Goal: Information Seeking & Learning: Learn about a topic

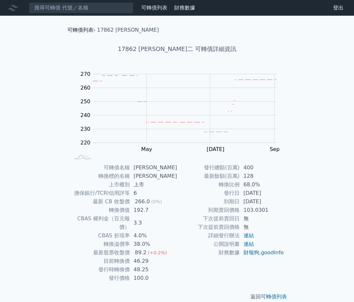
click at [86, 27] on link "可轉債列表" at bounding box center [80, 30] width 26 height 6
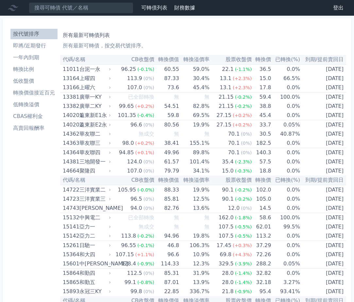
click at [35, 52] on link "一年內到期" at bounding box center [33, 57] width 47 height 10
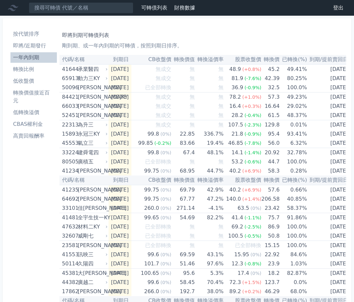
drag, startPoint x: 261, startPoint y: 29, endPoint x: 238, endPoint y: 31, distance: 22.3
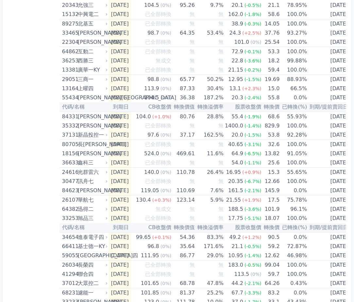
scroll to position [141, 0]
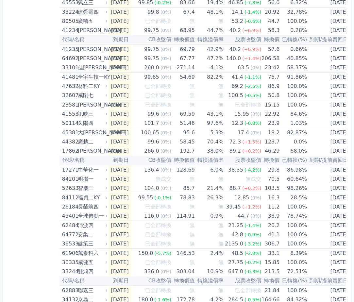
drag, startPoint x: 23, startPoint y: 149, endPoint x: 43, endPoint y: 154, distance: 20.5
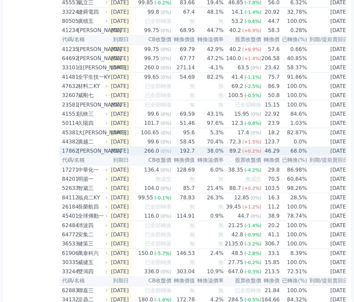
click at [78, 151] on div "[PERSON_NAME]" at bounding box center [92, 150] width 28 height 9
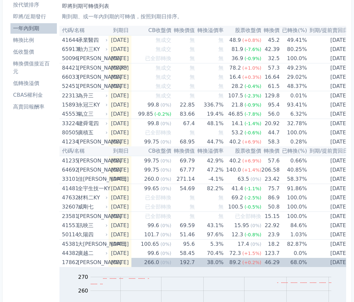
scroll to position [0, 0]
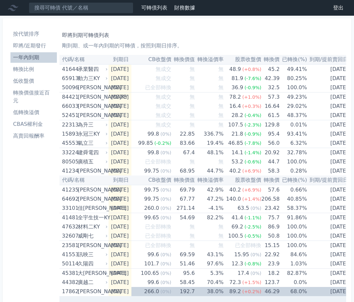
click at [44, 49] on li "即將/近期發行" at bounding box center [33, 46] width 46 height 8
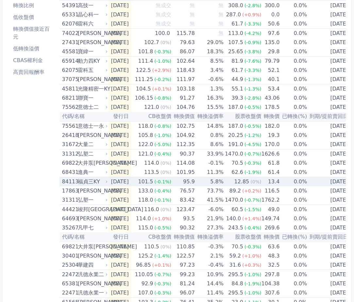
scroll to position [65, 0]
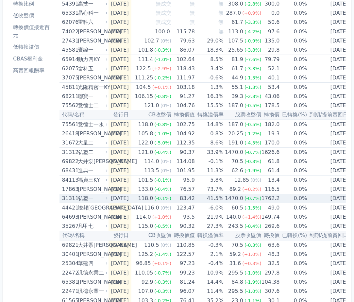
drag, startPoint x: 55, startPoint y: 193, endPoint x: 223, endPoint y: 194, distance: 168.7
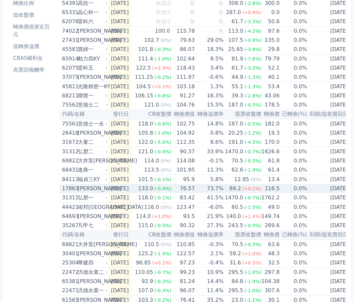
drag, startPoint x: 32, startPoint y: 178, endPoint x: 200, endPoint y: 188, distance: 168.3
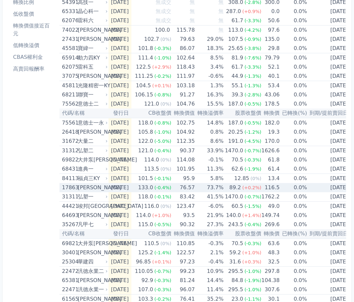
drag, startPoint x: 25, startPoint y: 192, endPoint x: 175, endPoint y: 191, distance: 149.4
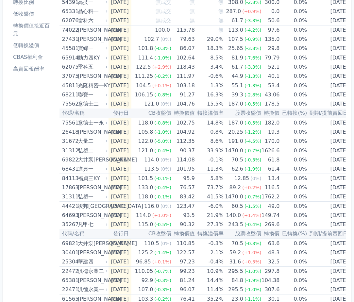
drag, startPoint x: 50, startPoint y: 187, endPoint x: 56, endPoint y: 185, distance: 6.4
drag, startPoint x: 17, startPoint y: 187, endPoint x: 45, endPoint y: 187, distance: 28.8
drag, startPoint x: 45, startPoint y: 187, endPoint x: 22, endPoint y: 186, distance: 23.2
drag, startPoint x: 22, startPoint y: 186, endPoint x: 50, endPoint y: 187, distance: 28.5
drag, startPoint x: 19, startPoint y: 158, endPoint x: 37, endPoint y: 165, distance: 19.4
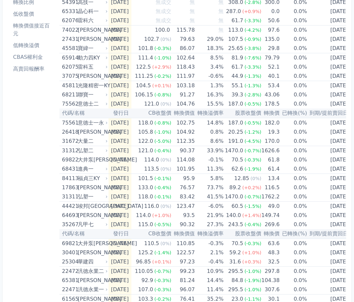
click at [32, 173] on div "按代號排序 即將/近期發行 一年內到期 轉換比例 低收盤價 轉換價值接近百元 低轉換溢價 CBAS權利金 高賣回報酬率" at bounding box center [34, 187] width 52 height 456
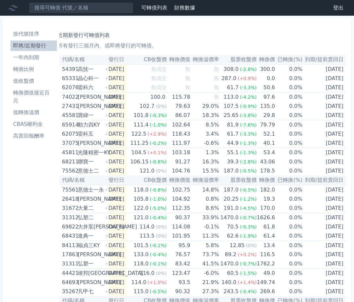
scroll to position [0, 0]
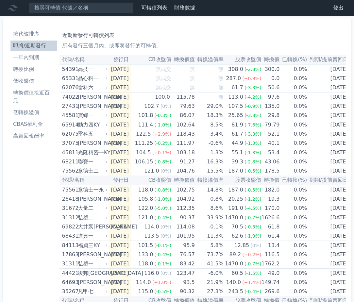
drag, startPoint x: 272, startPoint y: 50, endPoint x: 216, endPoint y: 52, distance: 56.2
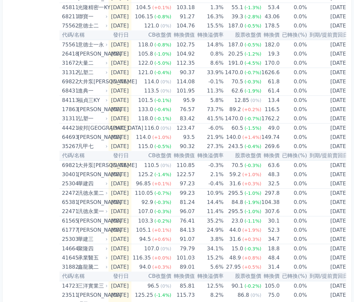
scroll to position [196, 0]
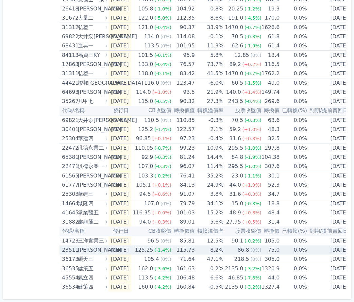
click at [85, 245] on div "[PERSON_NAME]" at bounding box center [92, 249] width 28 height 9
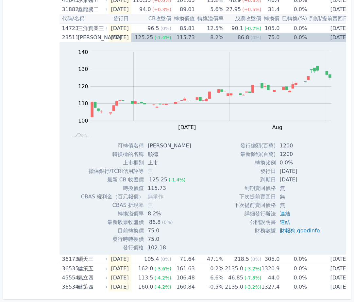
scroll to position [408, 0]
click at [282, 219] on link "連結" at bounding box center [285, 222] width 10 height 6
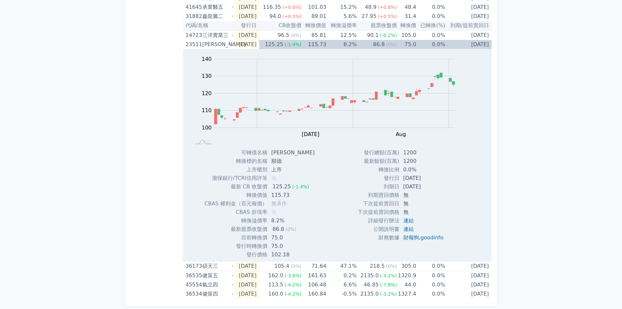
scroll to position [100, 0]
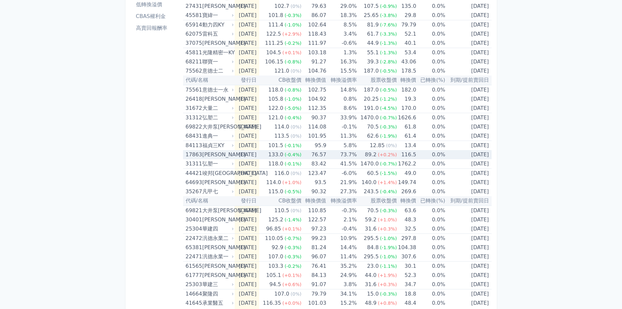
click at [253, 154] on td "[DATE]" at bounding box center [247, 154] width 24 height 9
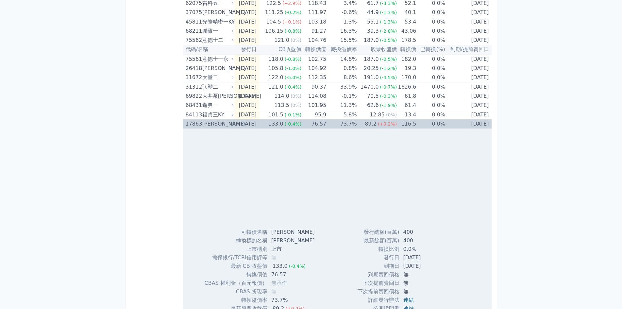
scroll to position [198, 0]
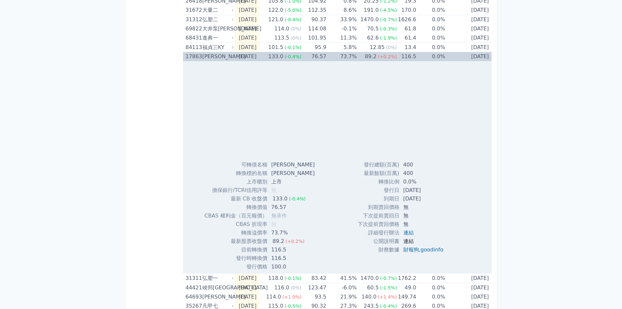
click at [354, 243] on link "連結" at bounding box center [408, 241] width 10 height 6
